Goal: Task Accomplishment & Management: Complete application form

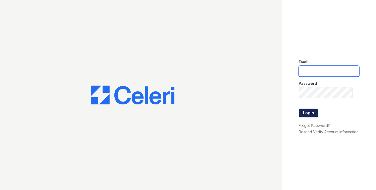
type input "[EMAIL_ADDRESS][PERSON_NAME][DOMAIN_NAME]"
click at [313, 111] on button "Login" at bounding box center [309, 112] width 20 height 8
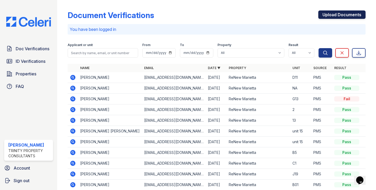
click at [328, 15] on link "Upload Documents" at bounding box center [342, 14] width 47 height 8
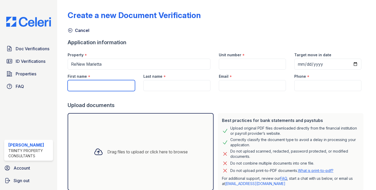
click at [111, 89] on input "First name" at bounding box center [101, 85] width 67 height 11
type input "Ambar"
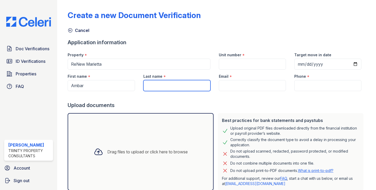
click at [153, 85] on input "Last name" at bounding box center [177, 85] width 67 height 11
type input "[PERSON_NAME]"
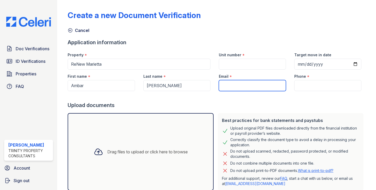
click at [238, 83] on input "Email" at bounding box center [252, 85] width 67 height 11
type input "[EMAIL_ADDRESS][DOMAIN_NAME]"
type input "8669267009"
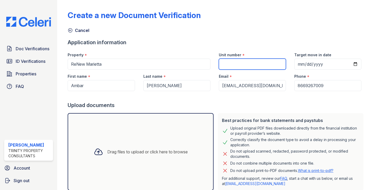
click at [254, 64] on input "Unit number" at bounding box center [252, 64] width 67 height 11
type input "g13"
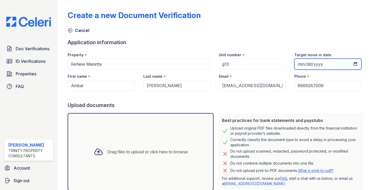
click at [355, 66] on input "Target move in date" at bounding box center [328, 64] width 67 height 11
type input "2025-09-30"
click at [158, 138] on div "Drag files to upload or click here to browse" at bounding box center [141, 151] width 146 height 77
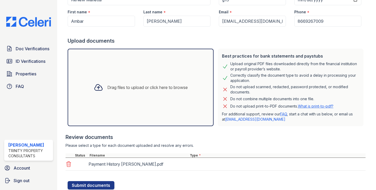
scroll to position [82, 0]
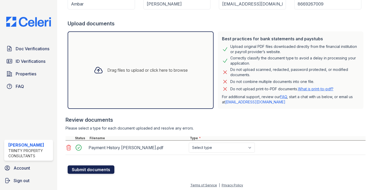
click at [104, 167] on button "Submit documents" at bounding box center [91, 169] width 47 height 8
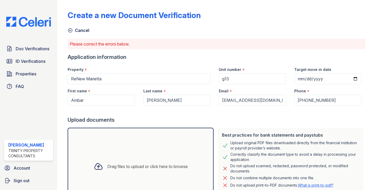
scroll to position [98, 0]
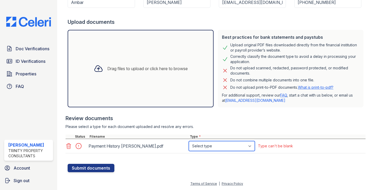
click at [217, 145] on select "Select type Paystub Bank Statement Offer Letter Tax Documents Benefit Award Let…" at bounding box center [222, 146] width 66 height 10
select select "paystub"
click at [189, 141] on select "Select type Paystub Bank Statement Offer Letter Tax Documents Benefit Award Let…" at bounding box center [222, 146] width 66 height 10
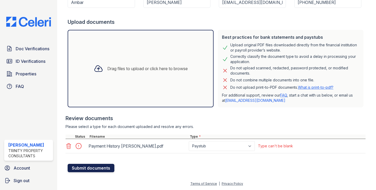
click at [108, 168] on button "Submit documents" at bounding box center [91, 168] width 47 height 8
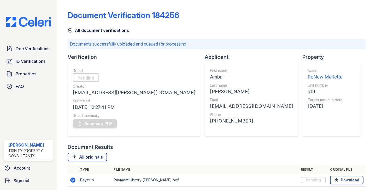
scroll to position [20, 0]
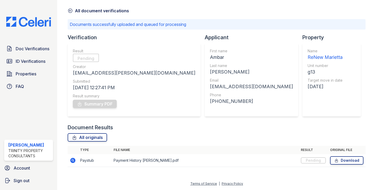
click at [71, 10] on icon at bounding box center [70, 10] width 5 height 5
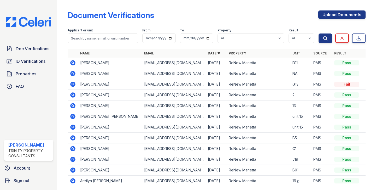
click at [75, 83] on icon at bounding box center [73, 84] width 6 height 6
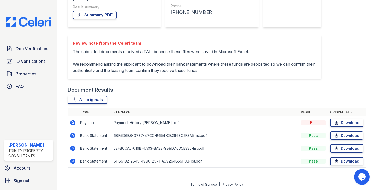
scroll to position [95, 0]
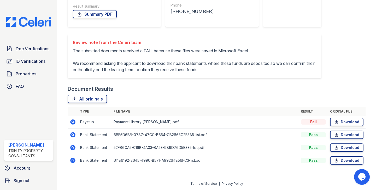
click at [74, 121] on icon at bounding box center [73, 121] width 5 height 5
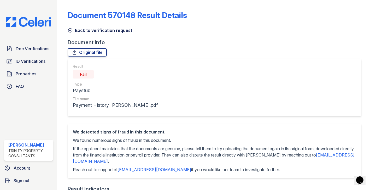
click at [72, 31] on icon at bounding box center [70, 30] width 5 height 5
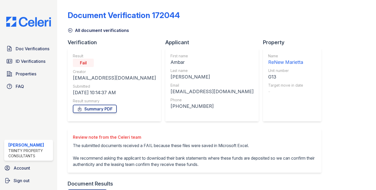
click at [72, 31] on icon at bounding box center [70, 30] width 5 height 5
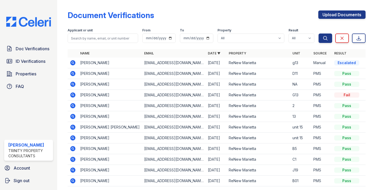
click at [72, 63] on icon at bounding box center [73, 62] width 5 height 5
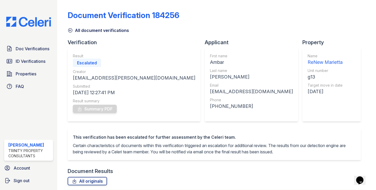
click at [70, 30] on icon at bounding box center [70, 30] width 4 height 4
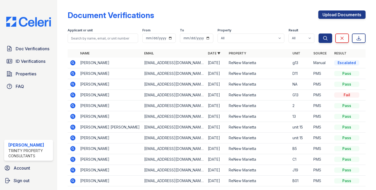
click at [72, 95] on icon at bounding box center [72, 94] width 1 height 1
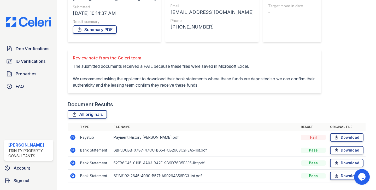
scroll to position [95, 0]
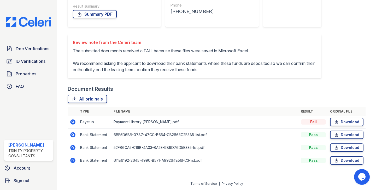
click at [75, 122] on icon at bounding box center [73, 121] width 5 height 5
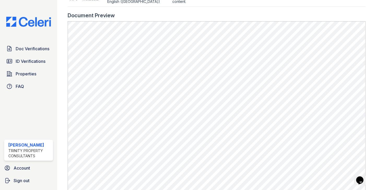
scroll to position [305, 0]
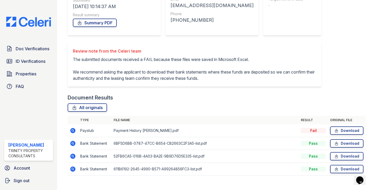
scroll to position [95, 0]
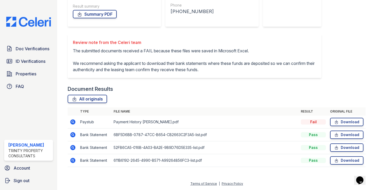
click at [72, 136] on icon at bounding box center [73, 134] width 5 height 5
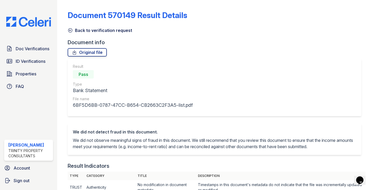
click at [72, 28] on icon at bounding box center [70, 30] width 5 height 5
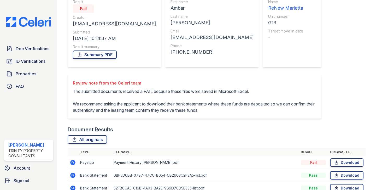
scroll to position [95, 0]
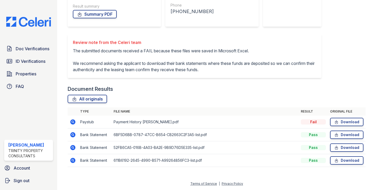
click at [74, 146] on icon at bounding box center [73, 147] width 5 height 5
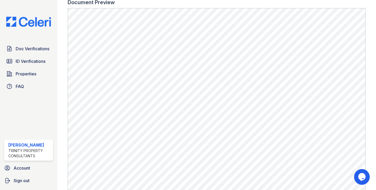
scroll to position [291, 0]
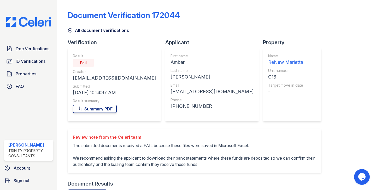
scroll to position [95, 0]
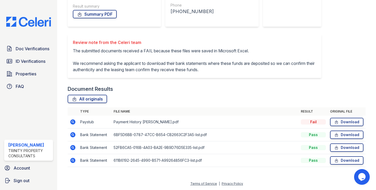
click at [72, 159] on icon at bounding box center [73, 160] width 6 height 6
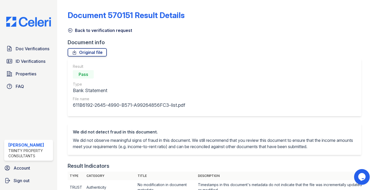
click at [70, 28] on icon at bounding box center [70, 30] width 5 height 5
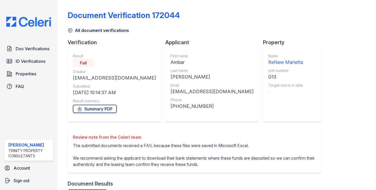
click at [70, 28] on icon at bounding box center [70, 30] width 5 height 5
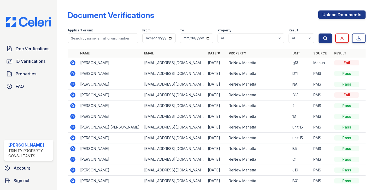
click at [74, 61] on icon at bounding box center [73, 62] width 5 height 5
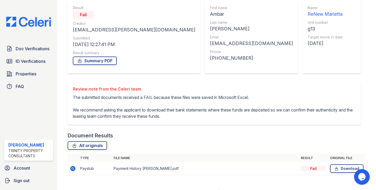
scroll to position [50, 0]
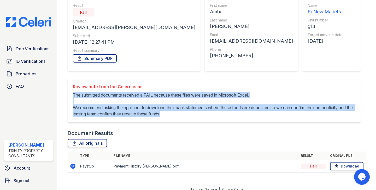
drag, startPoint x: 73, startPoint y: 94, endPoint x: 198, endPoint y: 129, distance: 129.4
click at [198, 129] on div "Review note from the Celeri team The submitted documents received a FAIL becaus…" at bounding box center [217, 103] width 298 height 51
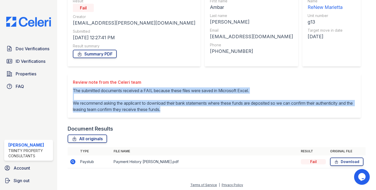
scroll to position [56, 0]
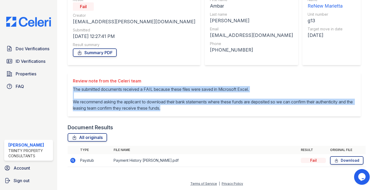
copy p "The submitted documents received a FAIL because these files were saved in Micro…"
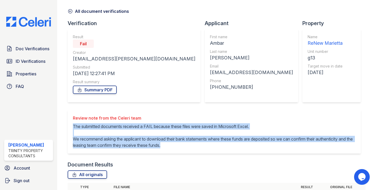
scroll to position [9, 0]
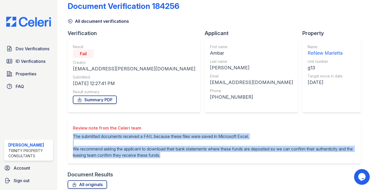
click at [71, 19] on icon at bounding box center [70, 21] width 4 height 4
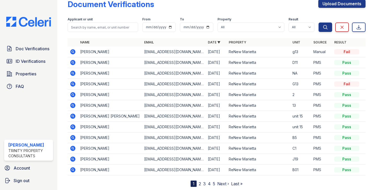
scroll to position [12, 0]
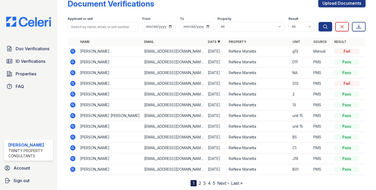
click at [74, 82] on icon at bounding box center [73, 83] width 5 height 5
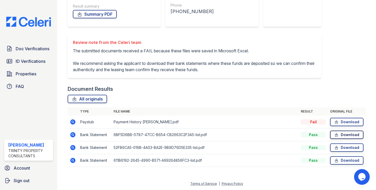
click at [346, 136] on link "Download" at bounding box center [346, 134] width 33 height 8
click at [345, 148] on link "Download" at bounding box center [346, 147] width 33 height 8
click at [343, 162] on link "Download" at bounding box center [346, 160] width 33 height 8
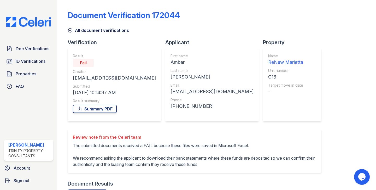
click at [71, 29] on icon at bounding box center [70, 30] width 5 height 5
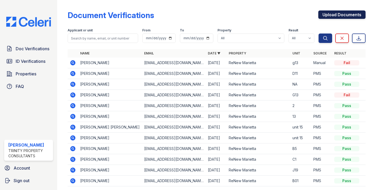
click at [331, 16] on link "Upload Documents" at bounding box center [342, 14] width 47 height 8
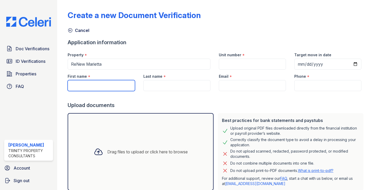
click at [99, 89] on input "First name" at bounding box center [101, 85] width 67 height 11
type input "Kiarah"
type input "[PERSON_NAME]"
type input "6787878693"
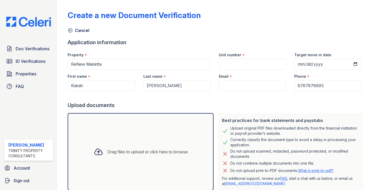
click at [144, 150] on div "Drag files to upload or click here to browse" at bounding box center [147, 151] width 81 height 6
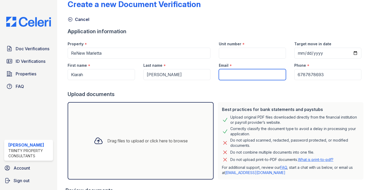
click at [257, 76] on input "Email" at bounding box center [252, 74] width 67 height 11
type input "[EMAIL_ADDRESS][DOMAIN_NAME]"
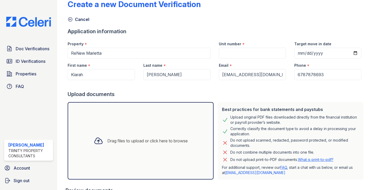
click at [252, 60] on div "Email *" at bounding box center [252, 64] width 67 height 10
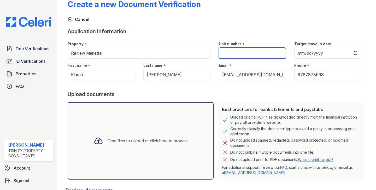
click at [252, 57] on input "Unit number" at bounding box center [252, 53] width 67 height 11
type input "g13"
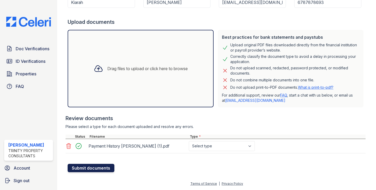
click at [102, 169] on button "Submit documents" at bounding box center [91, 168] width 47 height 8
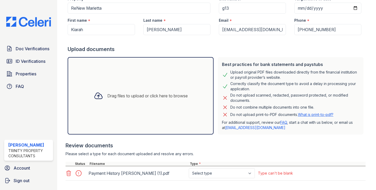
scroll to position [98, 0]
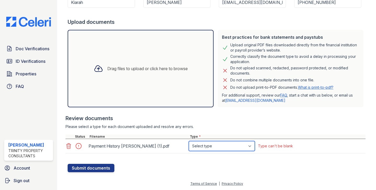
click at [200, 146] on select "Select type Paystub Bank Statement Offer Letter Tax Documents Benefit Award Let…" at bounding box center [222, 146] width 66 height 10
select select "paystub"
click at [189, 141] on select "Select type Paystub Bank Statement Offer Letter Tax Documents Benefit Award Let…" at bounding box center [222, 146] width 66 height 10
click at [196, 146] on select "Select type Paystub Bank Statement Offer Letter Tax Documents Benefit Award Let…" at bounding box center [222, 146] width 66 height 10
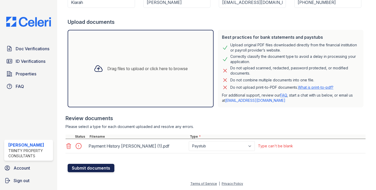
click at [96, 166] on button "Submit documents" at bounding box center [91, 168] width 47 height 8
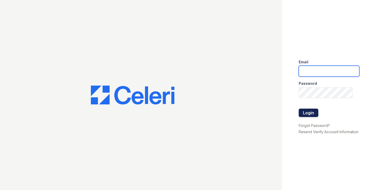
type input "[EMAIL_ADDRESS][PERSON_NAME][DOMAIN_NAME]"
click at [306, 113] on button "Login" at bounding box center [309, 112] width 20 height 8
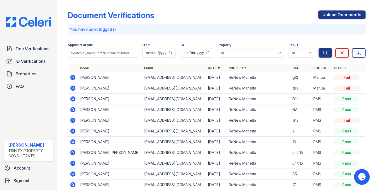
click at [71, 99] on icon at bounding box center [73, 98] width 5 height 5
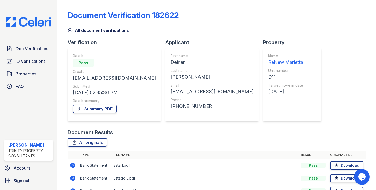
scroll to position [31, 0]
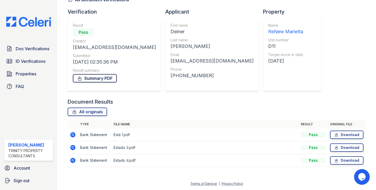
click at [95, 79] on link "Summary PDF" at bounding box center [95, 78] width 44 height 8
